Goal: Transaction & Acquisition: Subscribe to service/newsletter

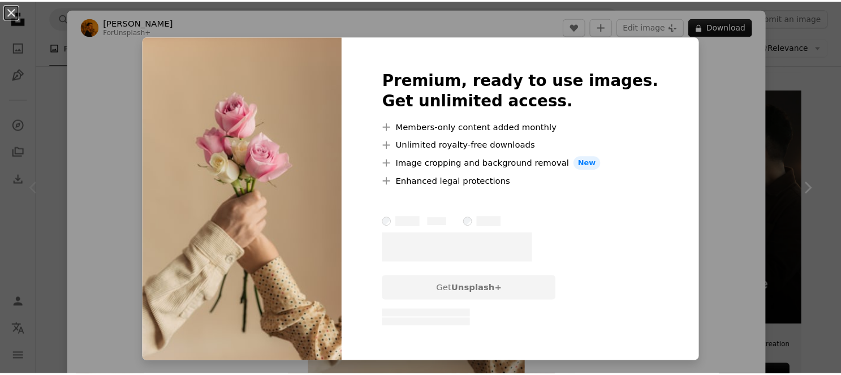
scroll to position [47, 0]
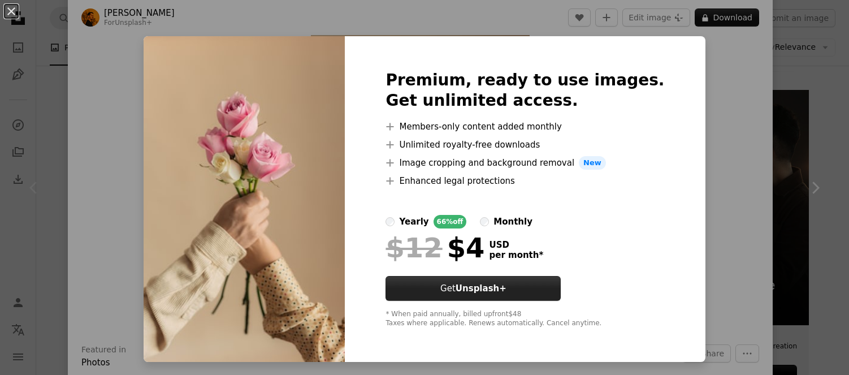
click at [548, 284] on button "Get Unsplash+" at bounding box center [472, 288] width 175 height 25
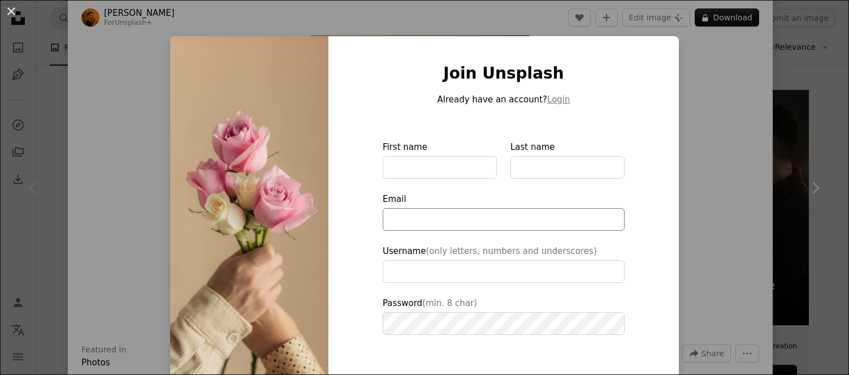
type input "**********"
click at [140, 111] on div "An X shape Join Unsplash Already have an account? Login First name Last name Em…" at bounding box center [424, 187] width 849 height 375
